Goal: Task Accomplishment & Management: Use online tool/utility

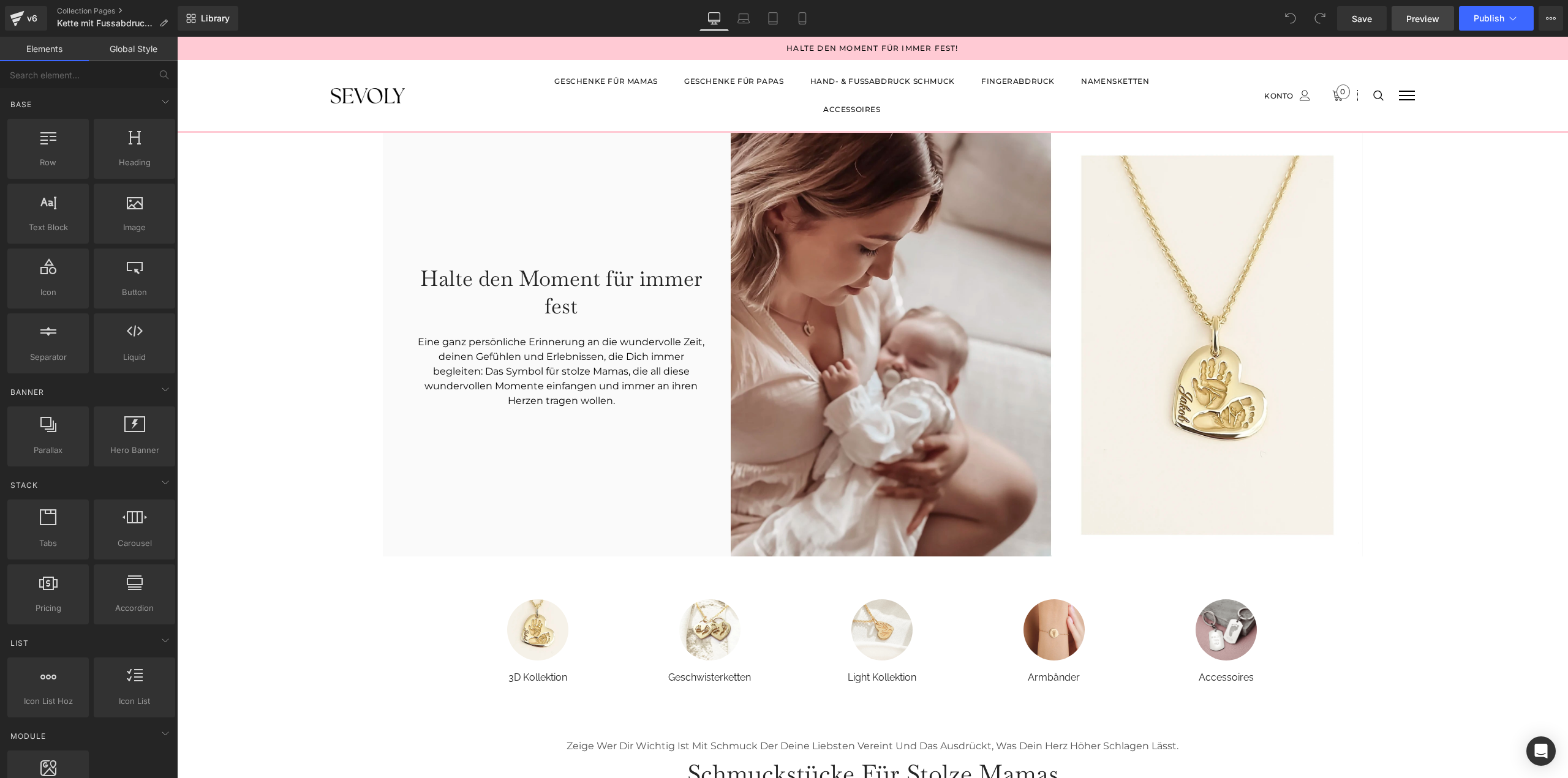
click at [1402, 25] on link "Preview" at bounding box center [1422, 18] width 62 height 25
click at [1546, 23] on button "View Live Page View with current Template Save Template to Library Schedule Pub…" at bounding box center [1550, 18] width 25 height 25
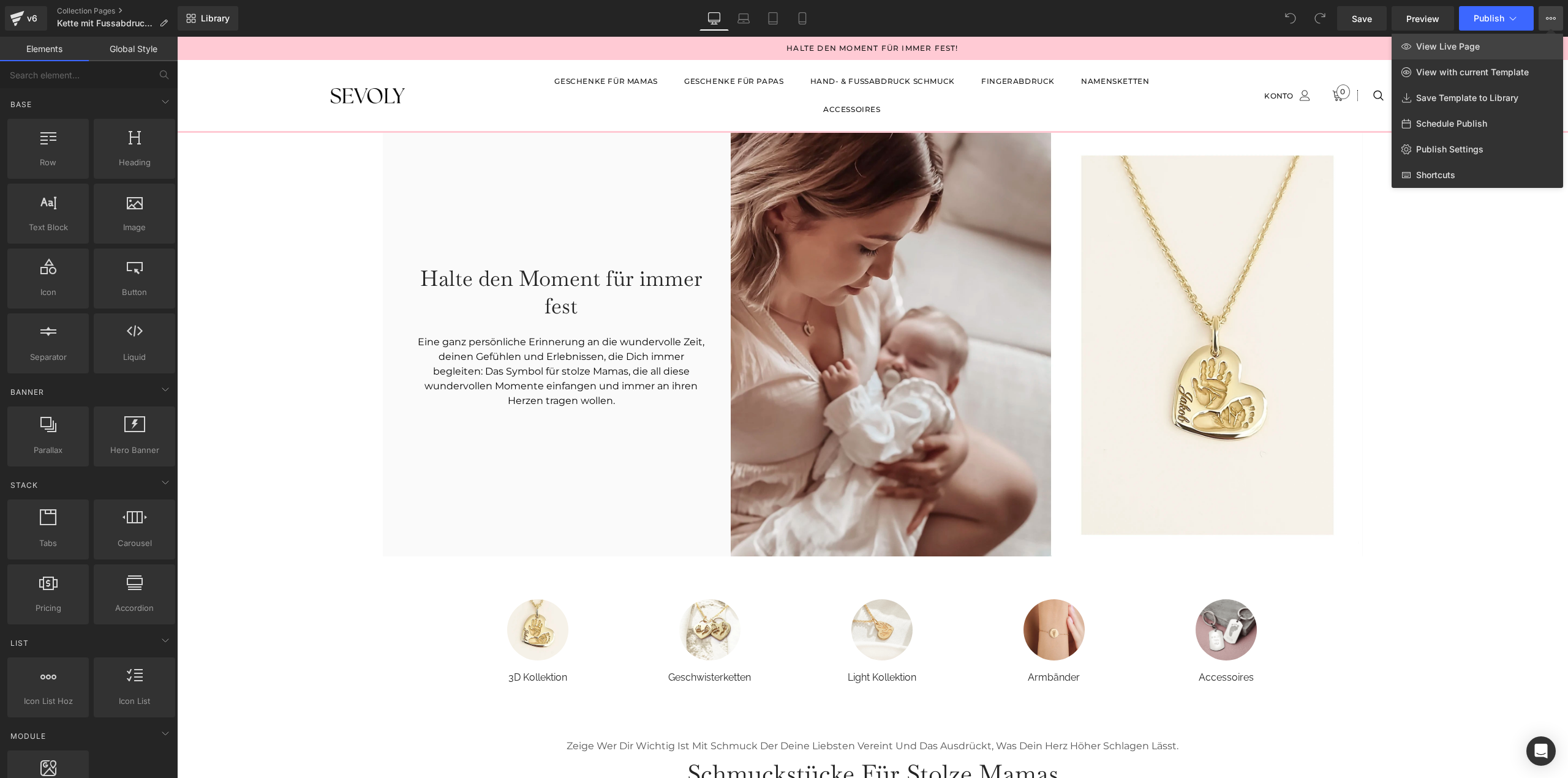
click at [1450, 43] on span "View Live Page" at bounding box center [1447, 46] width 64 height 11
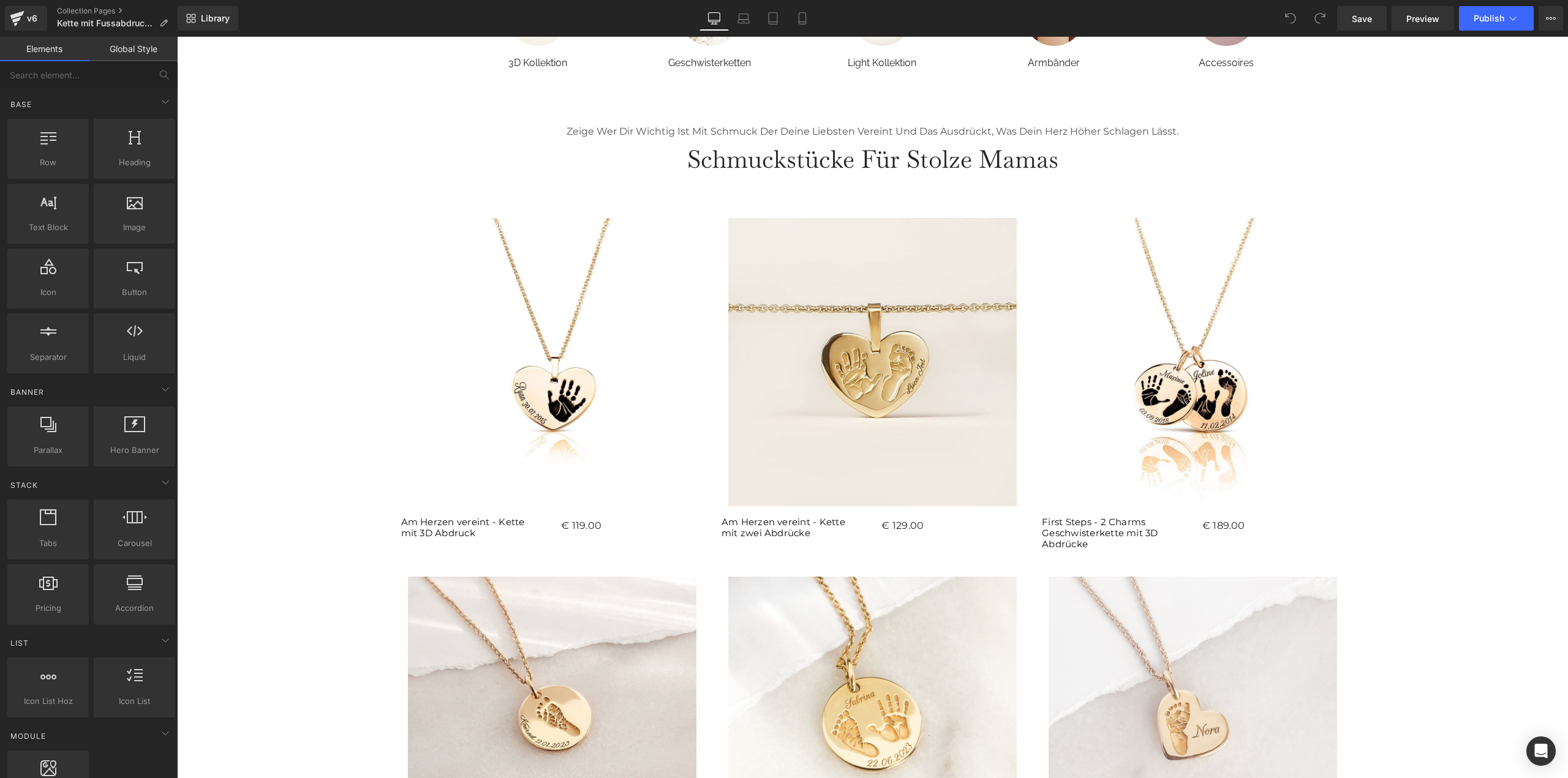
scroll to position [674, 0]
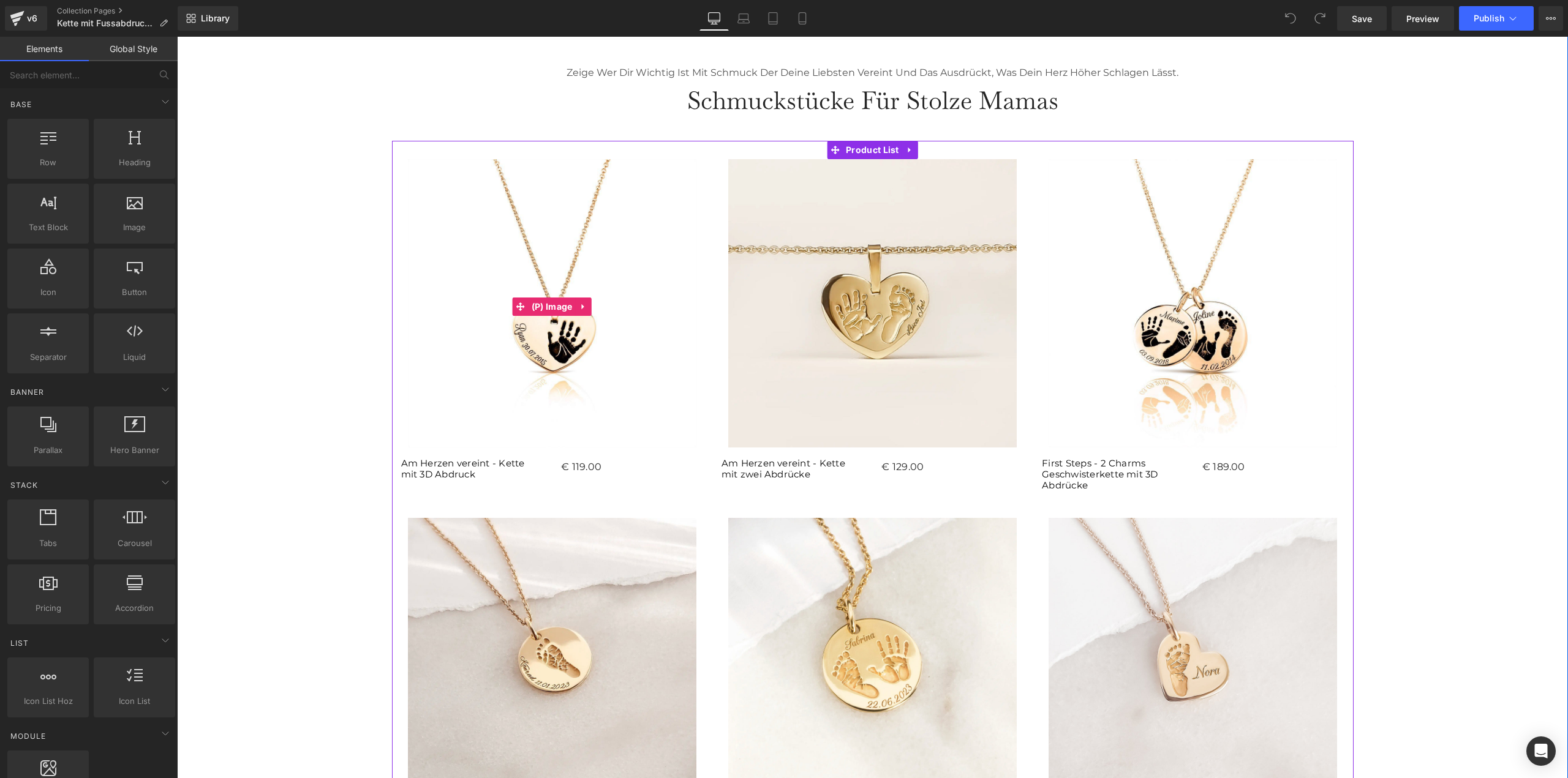
click at [669, 319] on img at bounding box center [552, 306] width 288 height 294
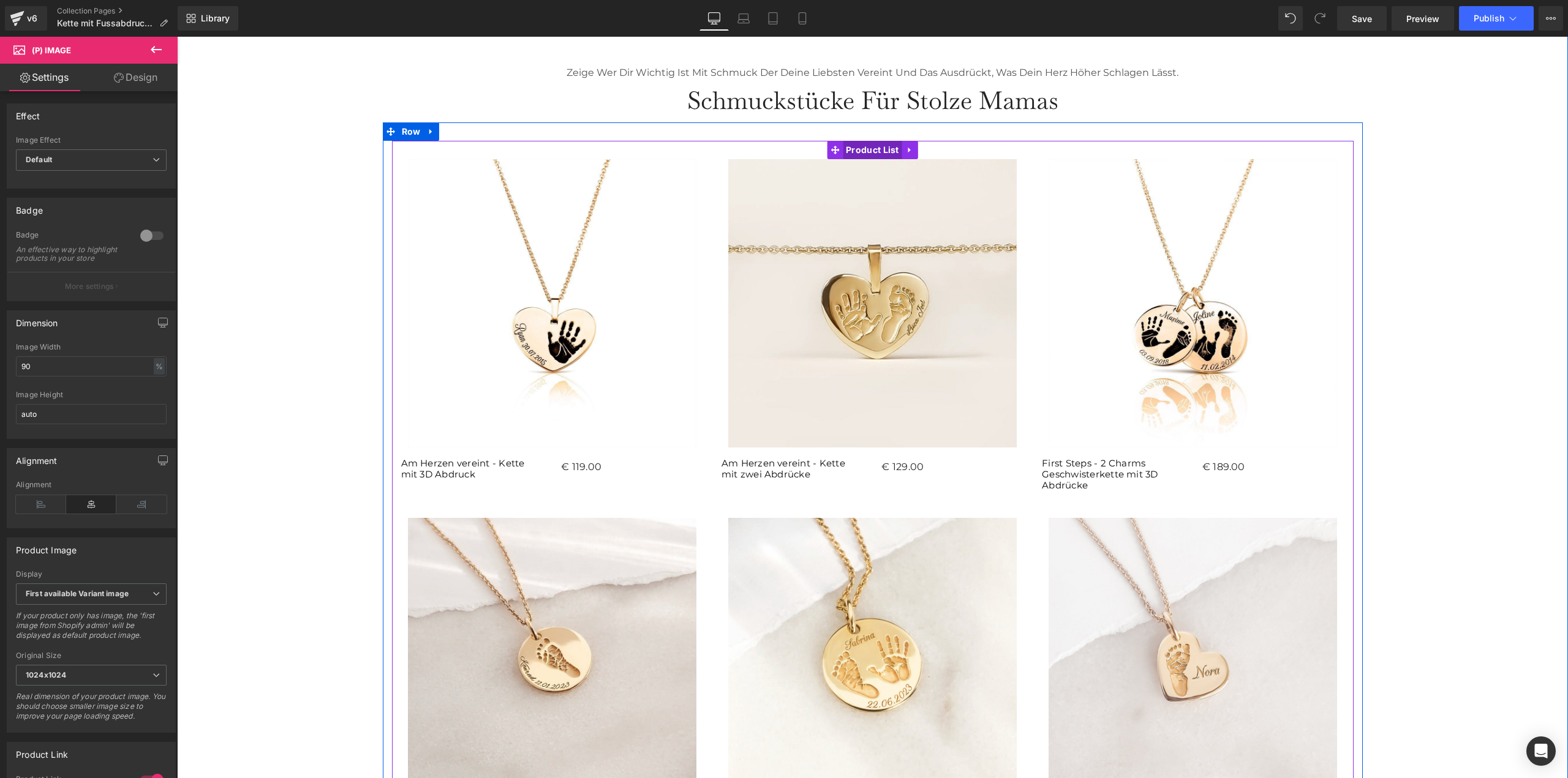
click at [877, 149] on span "Product List" at bounding box center [872, 150] width 59 height 18
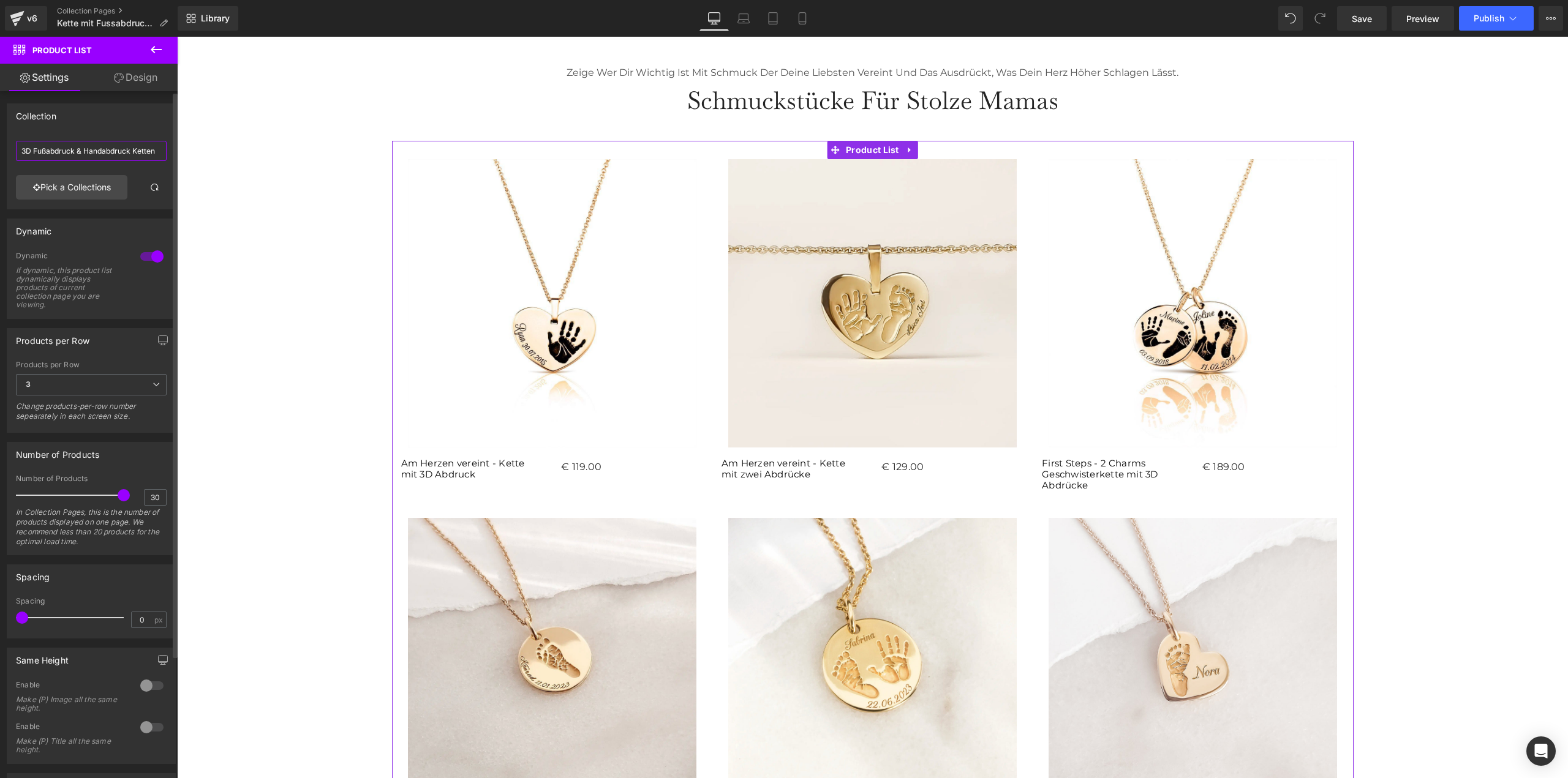
drag, startPoint x: 92, startPoint y: 154, endPoint x: 87, endPoint y: 162, distance: 9.4
click at [92, 154] on input "3D Fußabdruck & Handabdruck Ketten" at bounding box center [91, 151] width 151 height 20
click at [72, 189] on link "Pick a Collections" at bounding box center [71, 187] width 111 height 25
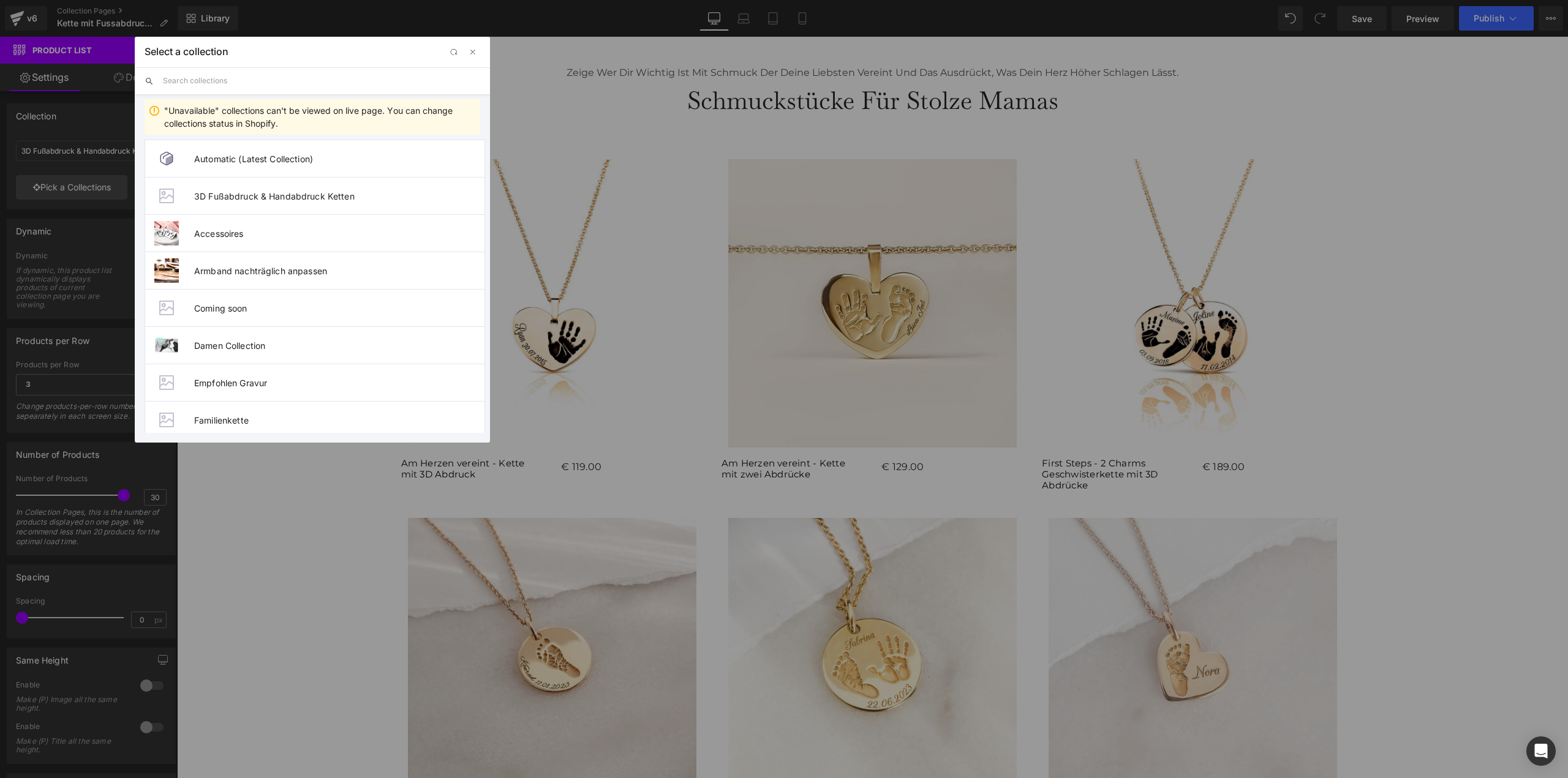
click at [237, 74] on input "text" at bounding box center [321, 81] width 317 height 27
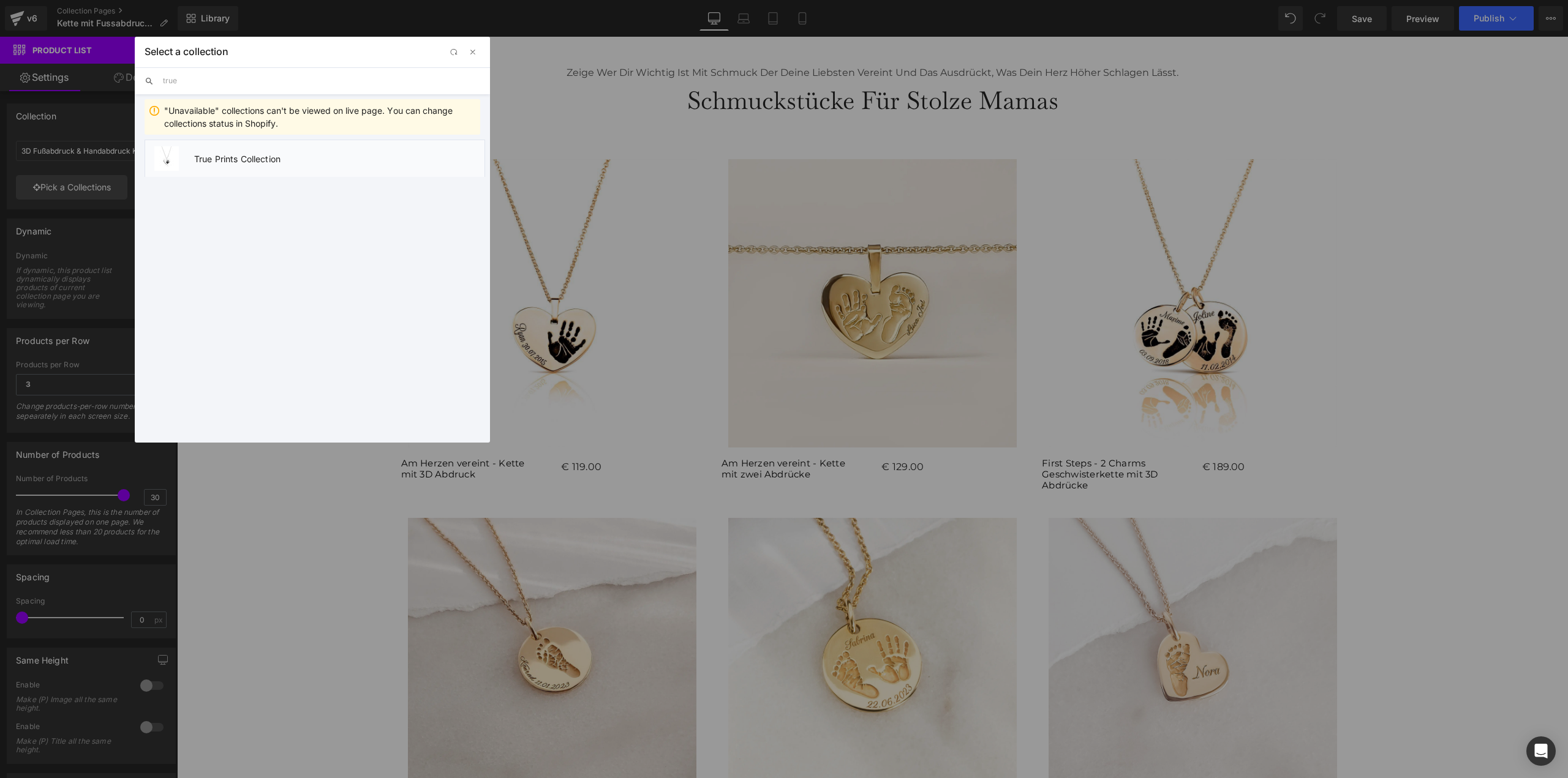
type input "true"
click at [240, 161] on span "True Prints Collection" at bounding box center [340, 159] width 290 height 11
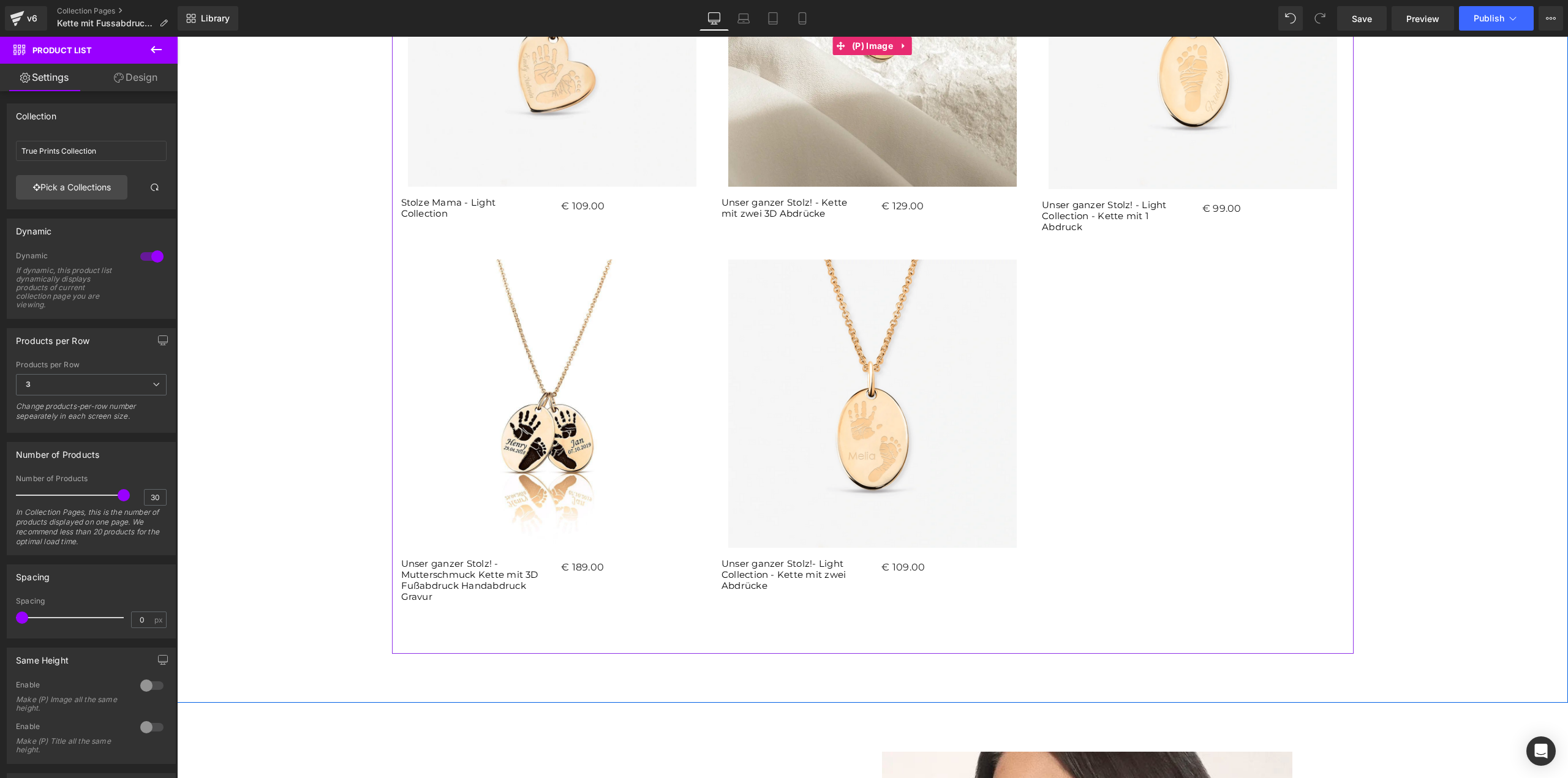
scroll to position [3796, 0]
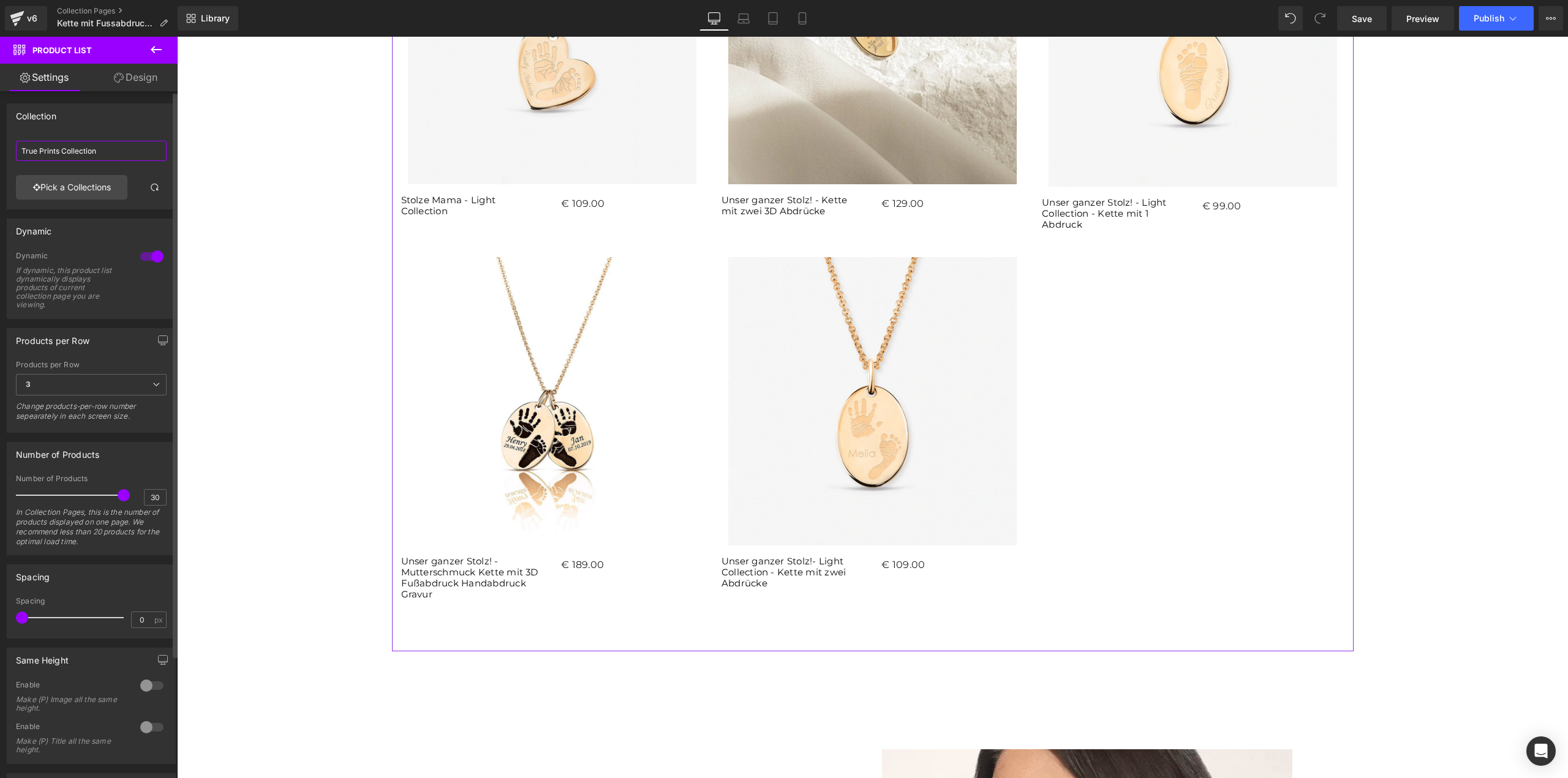
click at [62, 149] on input "True Prints Collection" at bounding box center [91, 151] width 151 height 20
click at [69, 180] on link "Pick a Collections" at bounding box center [71, 187] width 111 height 25
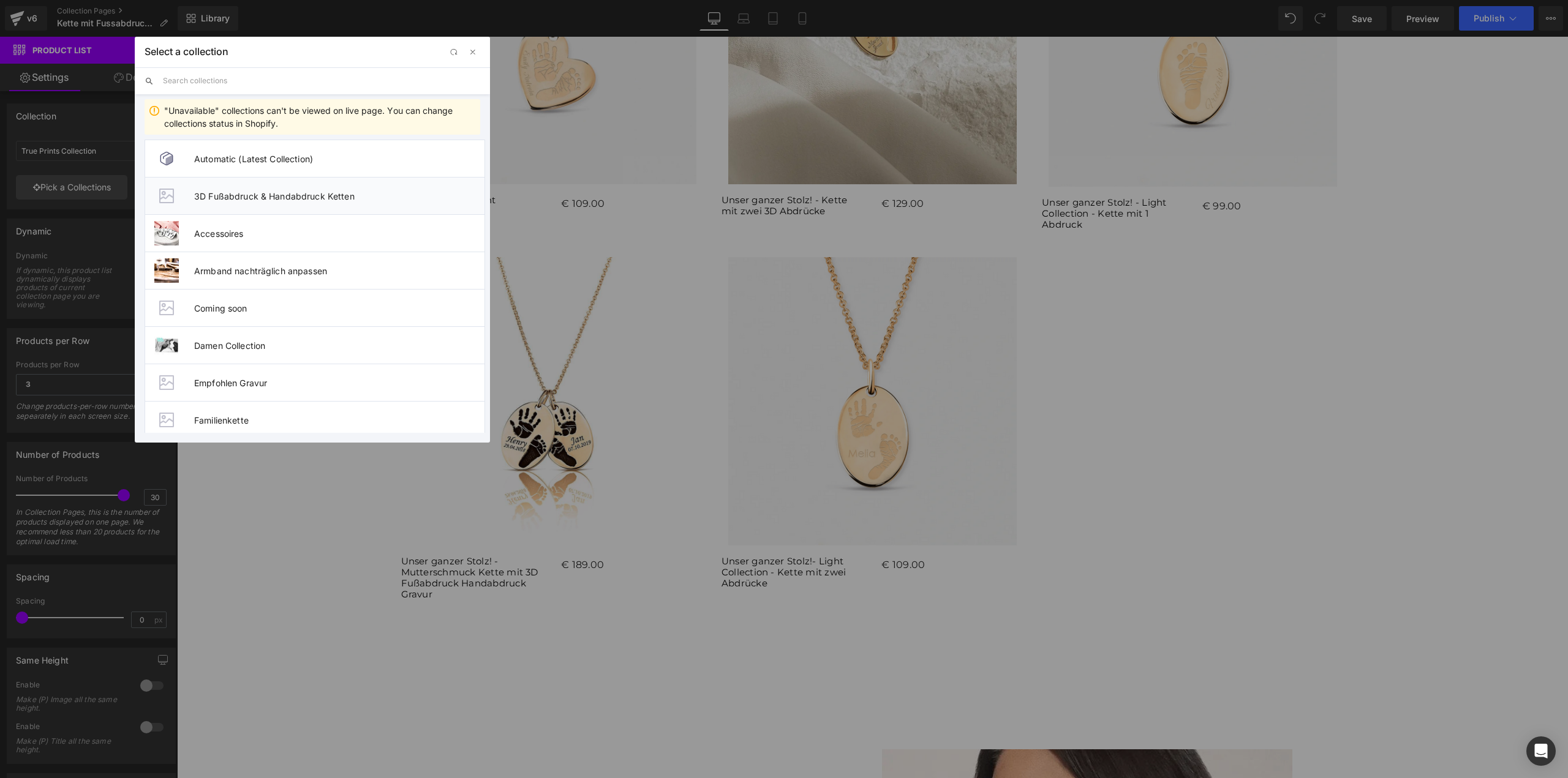
click at [293, 190] on li "3D Fußabdruck & Handabdruck Ketten" at bounding box center [314, 195] width 340 height 38
type input "3D Fußabdruck & Handabdruck Ketten"
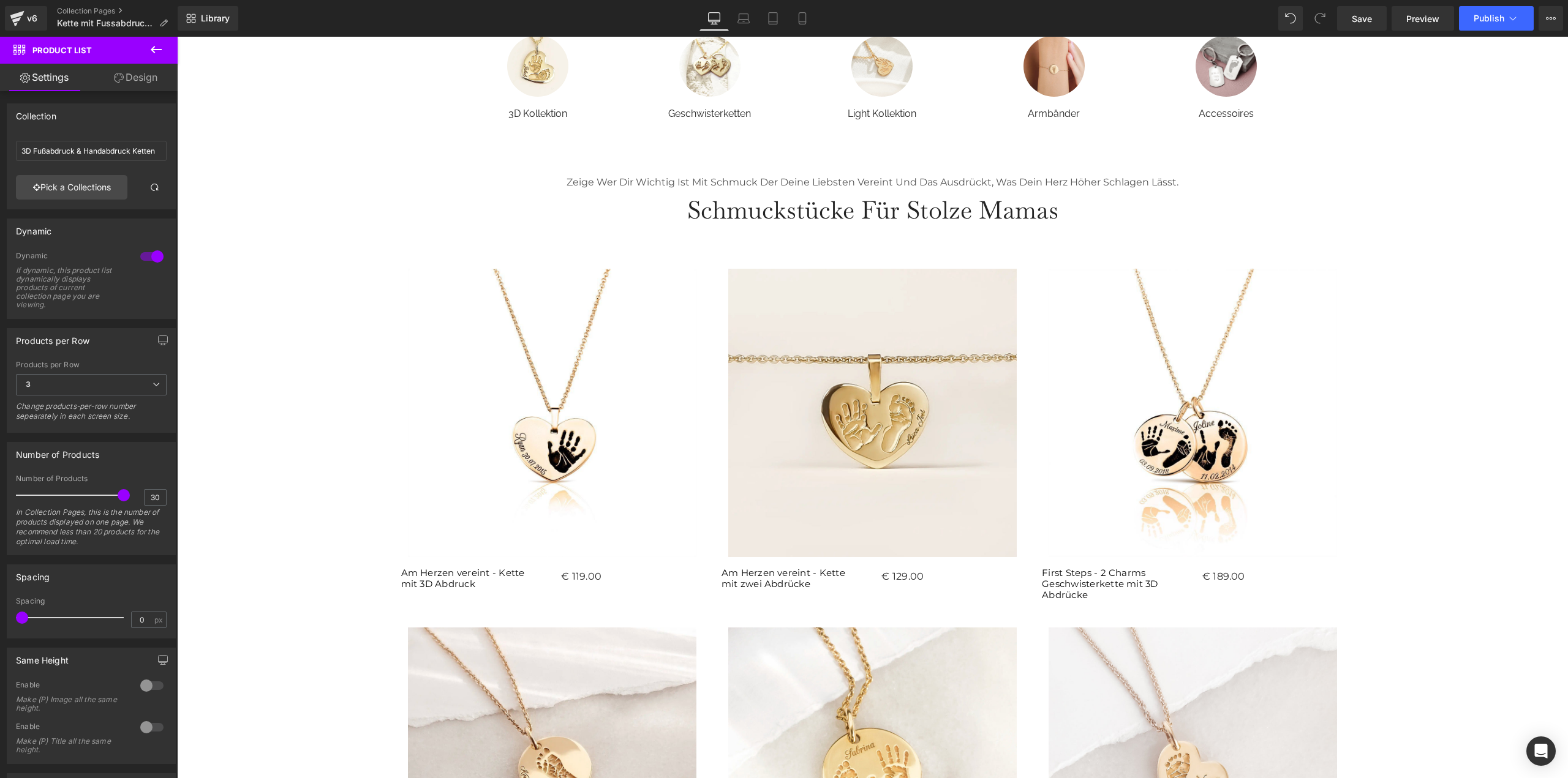
scroll to position [529, 0]
